Goal: Task Accomplishment & Management: Use online tool/utility

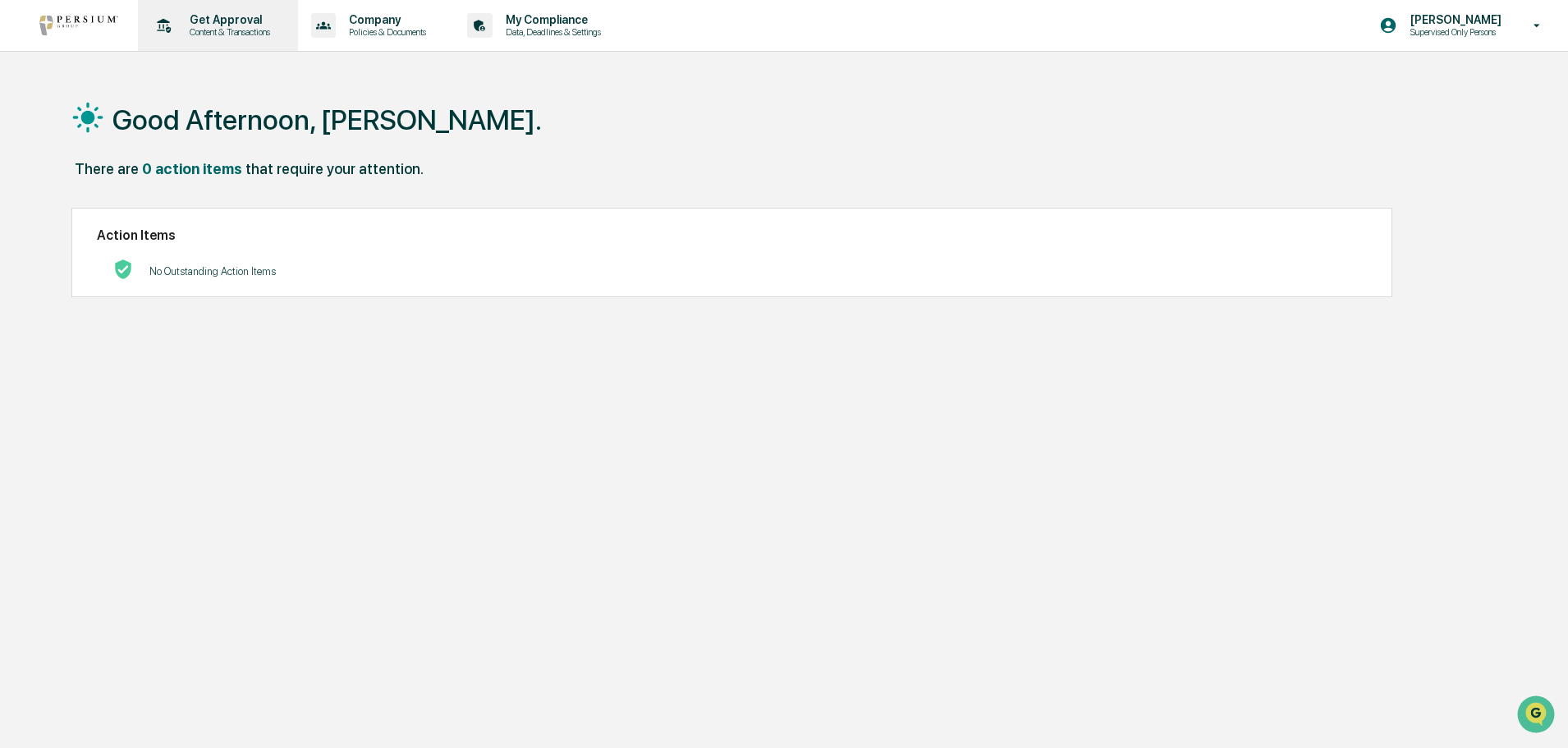
click at [242, 34] on p "Content & Transactions" at bounding box center [227, 32] width 102 height 12
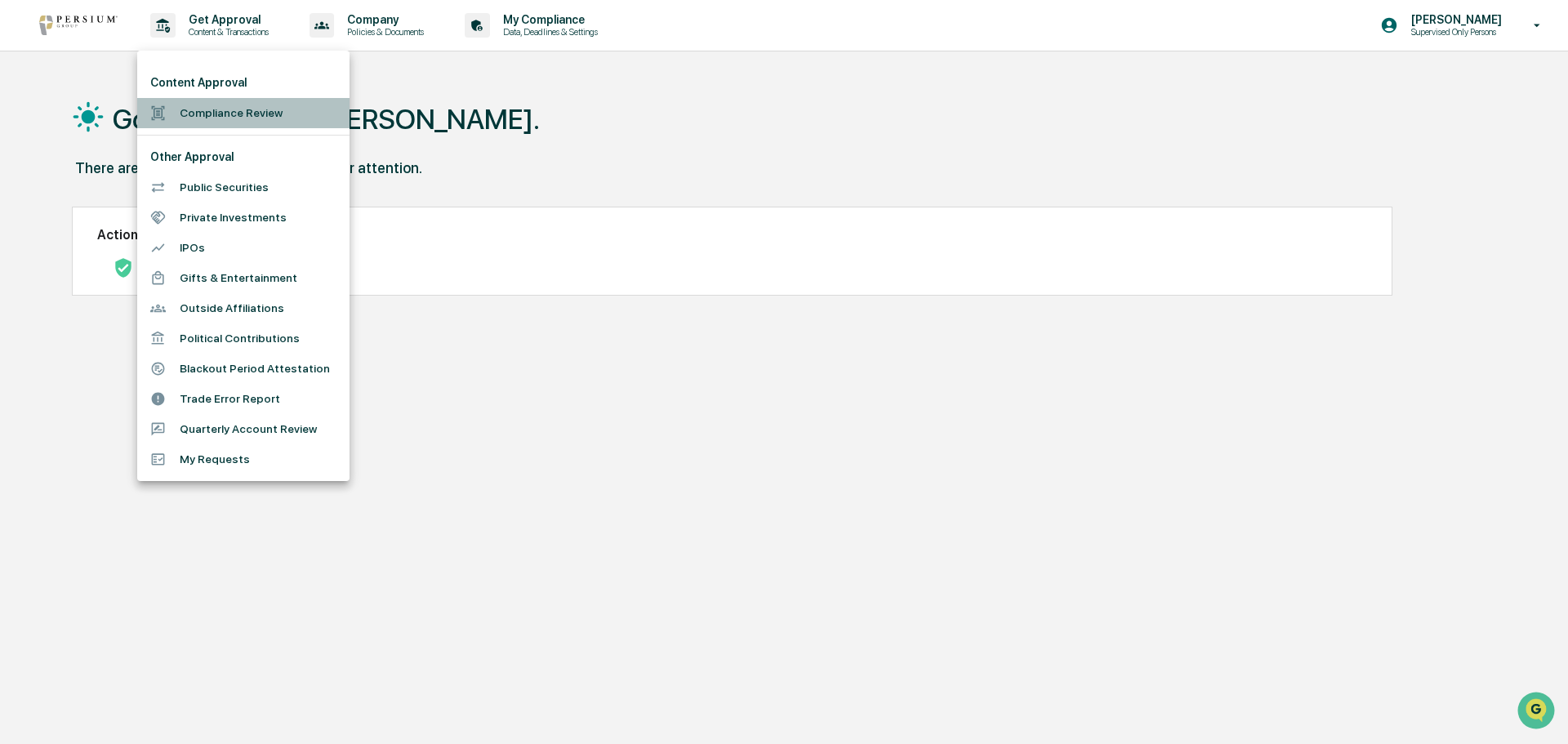
click at [239, 114] on li "Compliance Review" at bounding box center [243, 113] width 212 height 30
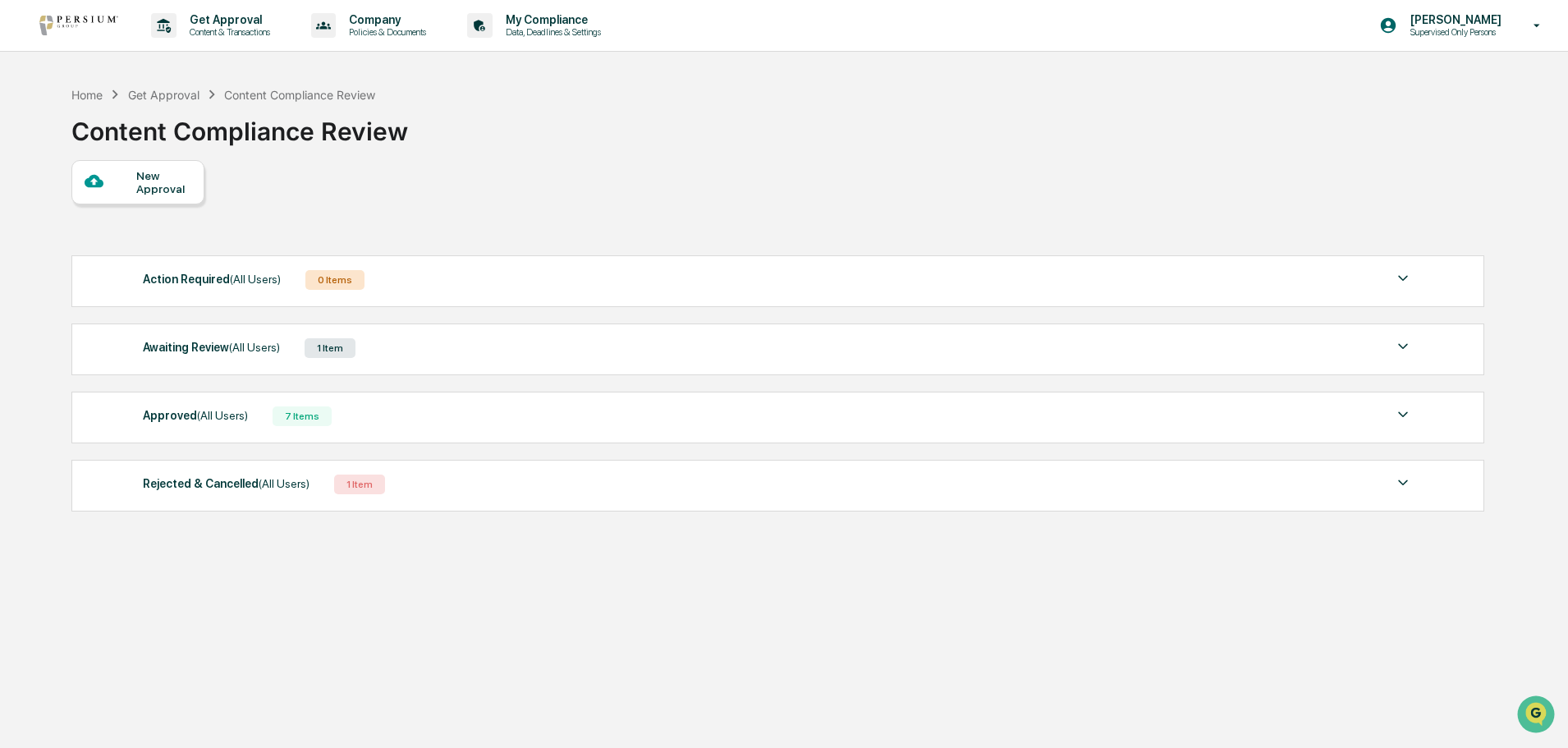
click at [292, 349] on div "Awaiting Review (All Users) 1 Item" at bounding box center [778, 348] width 1271 height 23
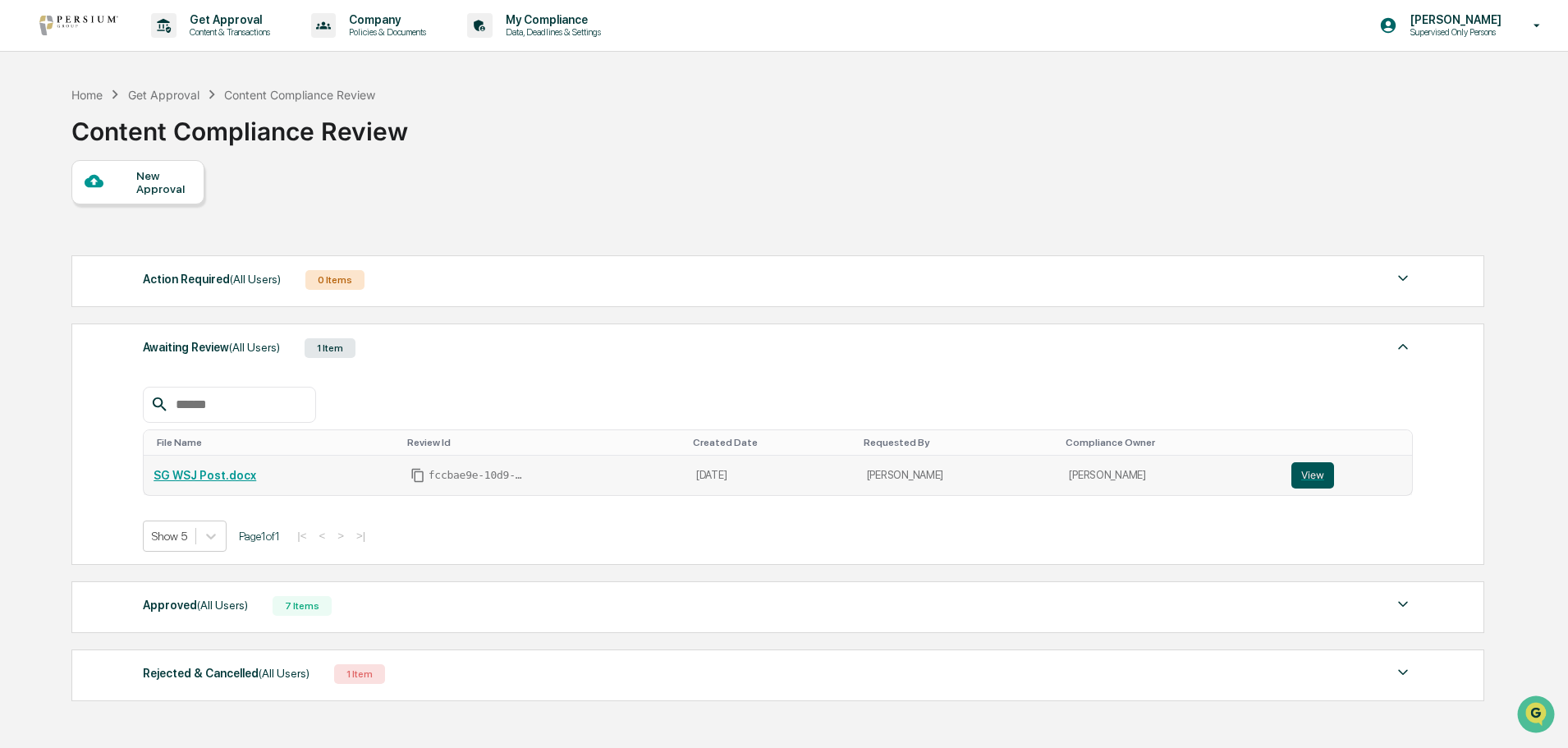
click at [1303, 479] on button "View" at bounding box center [1313, 475] width 42 height 27
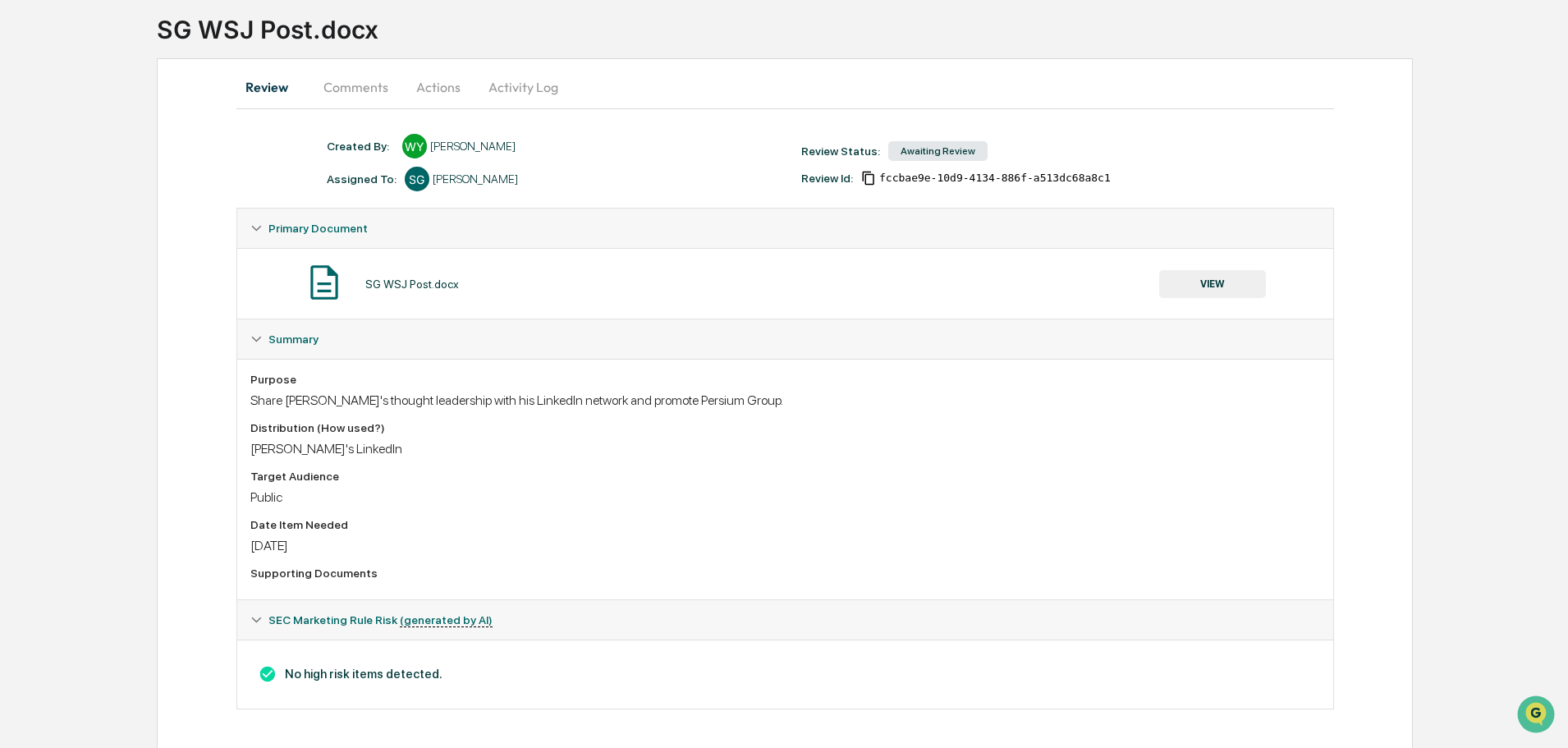
scroll to position [105, 0]
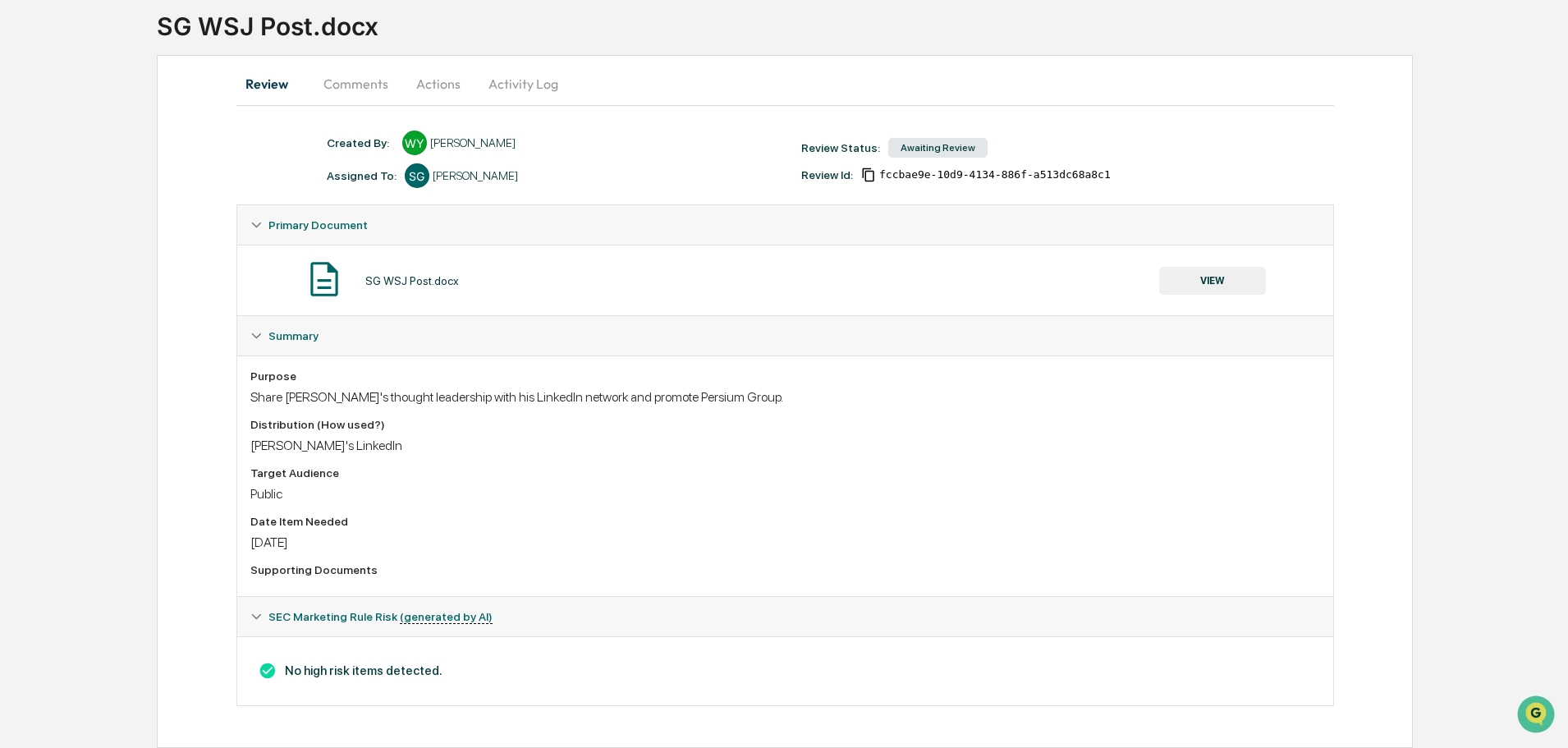
click at [498, 77] on button "Activity Log" at bounding box center [523, 83] width 96 height 40
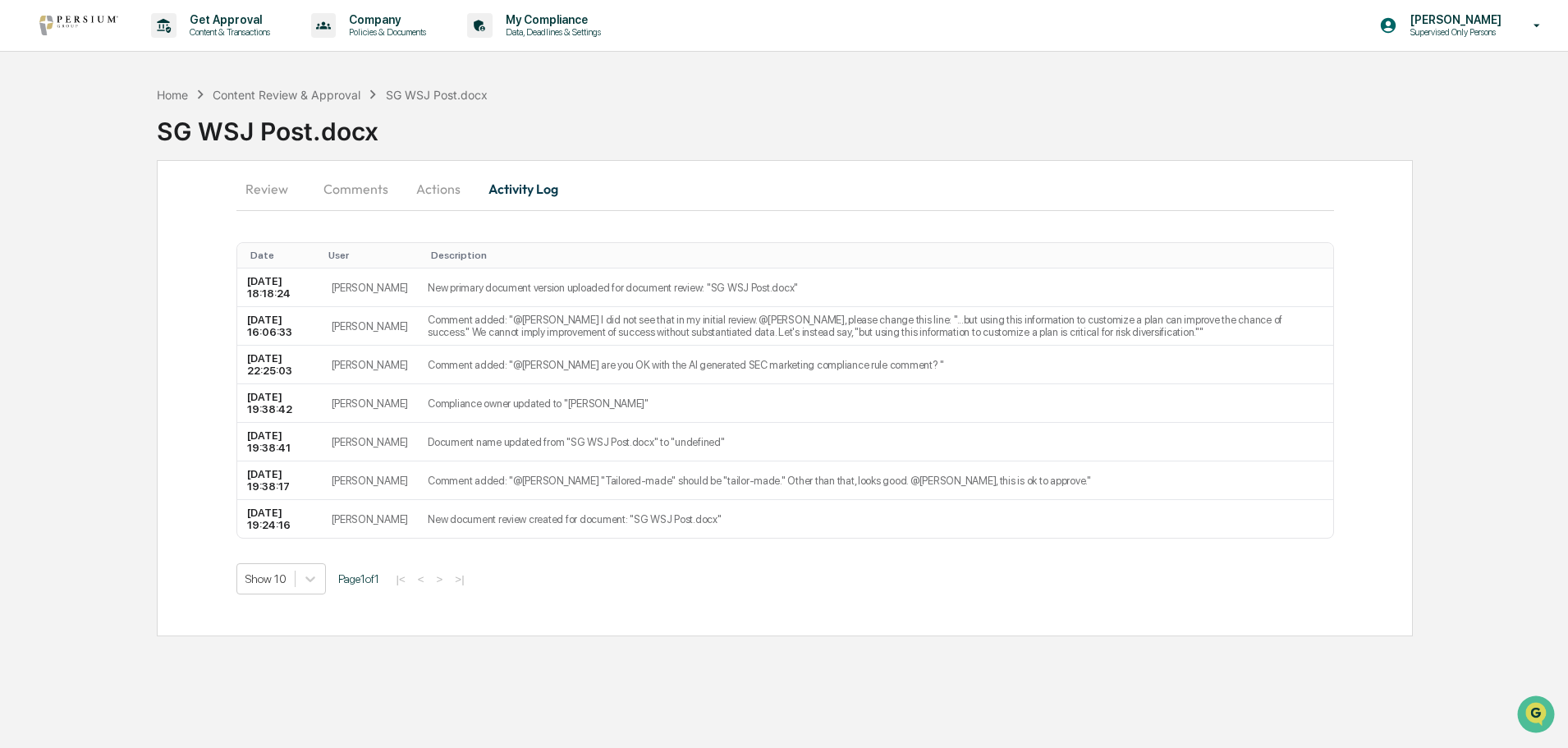
scroll to position [0, 0]
click at [455, 517] on td "New document review created for document: "SG WSJ Post.docx"" at bounding box center [880, 519] width 920 height 38
click at [264, 518] on td "[DATE] 19:24:16" at bounding box center [281, 519] width 85 height 38
click at [382, 189] on button "Comments" at bounding box center [357, 189] width 91 height 40
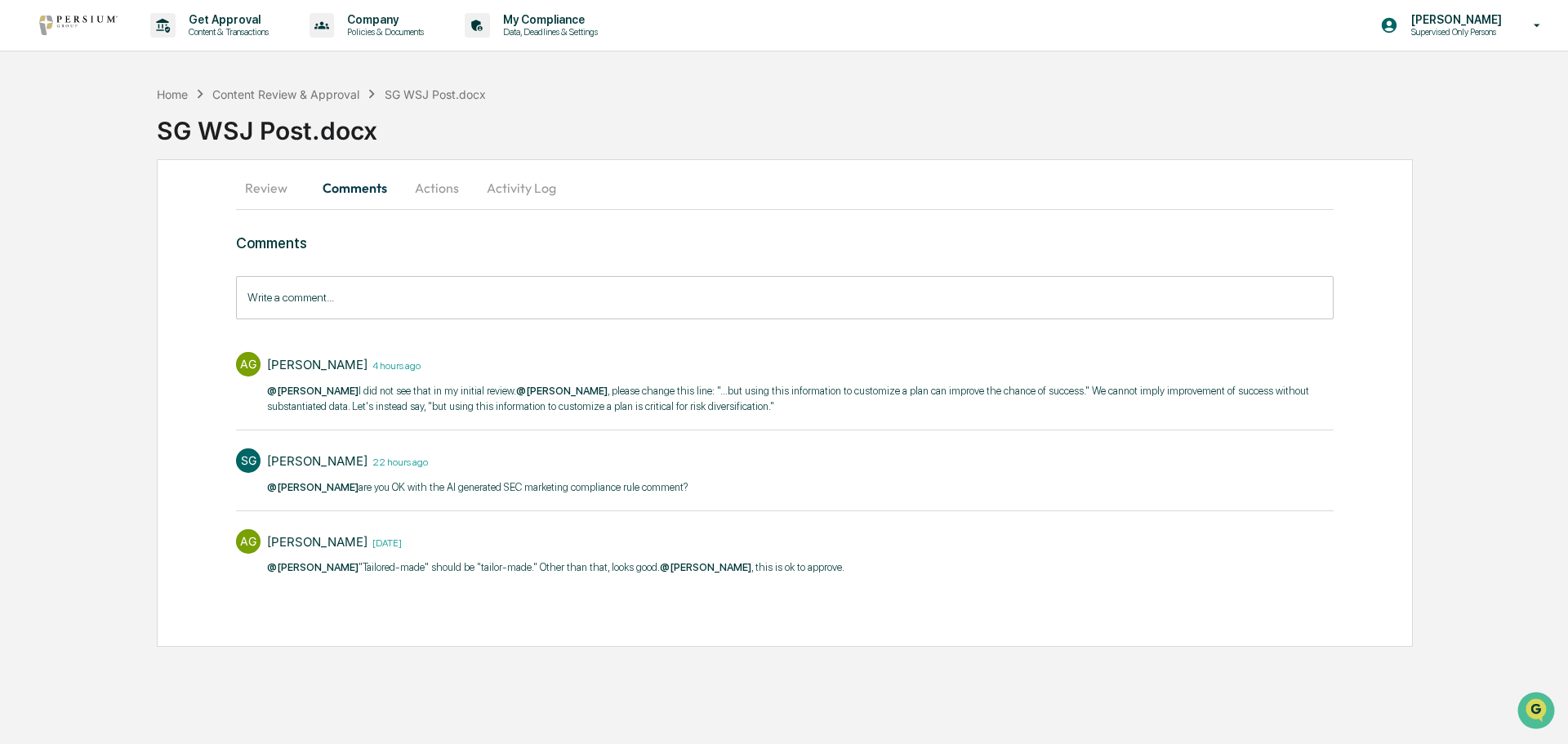
click at [444, 192] on button "Actions" at bounding box center [437, 188] width 74 height 40
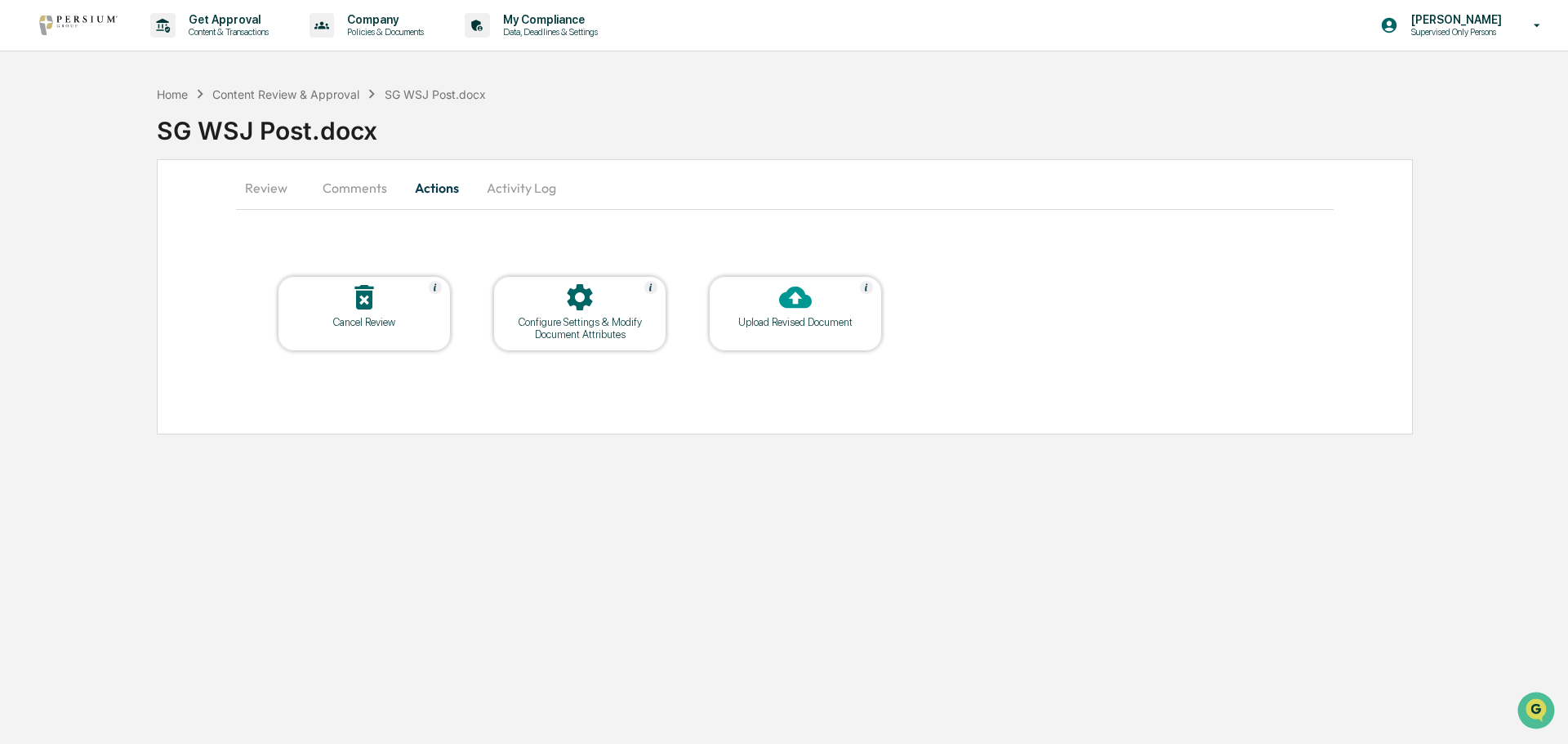
click at [278, 182] on button "Review" at bounding box center [273, 188] width 74 height 40
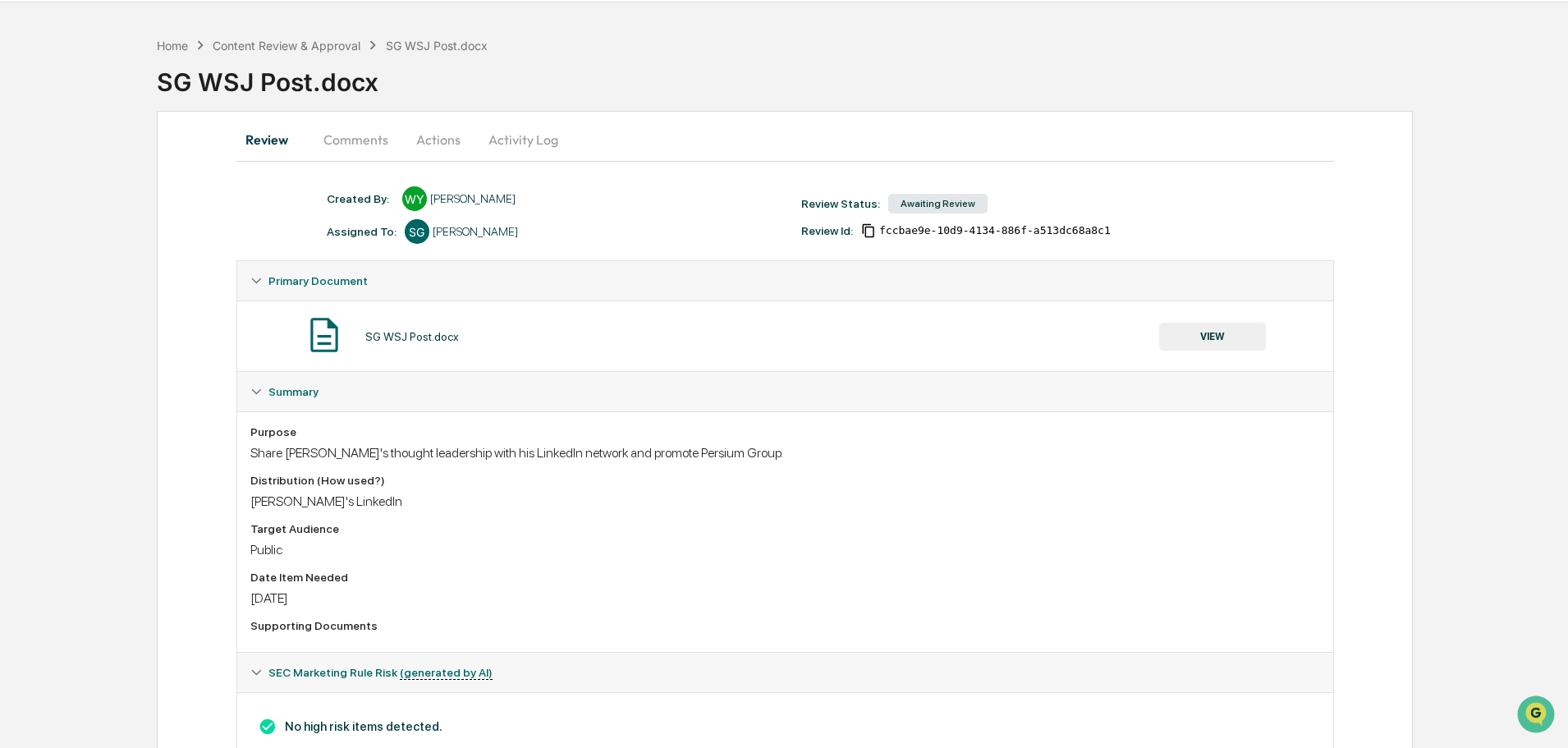
scroll to position [105, 0]
